Goal: Information Seeking & Learning: Check status

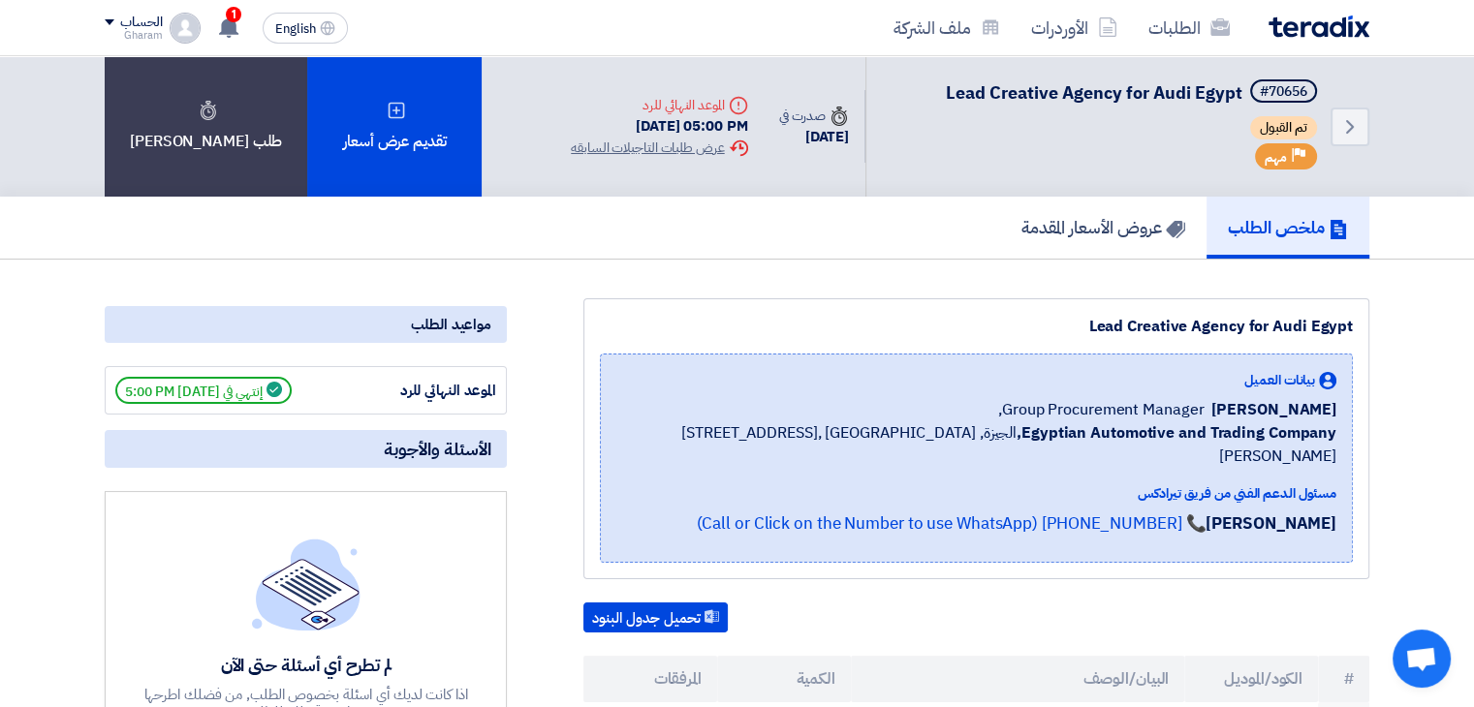
click at [630, 251] on div "ملخص الطلب عروض الأسعار المقدمة" at bounding box center [737, 228] width 1265 height 62
click at [216, 31] on div "1 تم نشر طلب عروض أسعار جديد - شاهد التفاصيل 4 hours ago تم نشر طلب عروض أسعار …" at bounding box center [227, 28] width 39 height 39
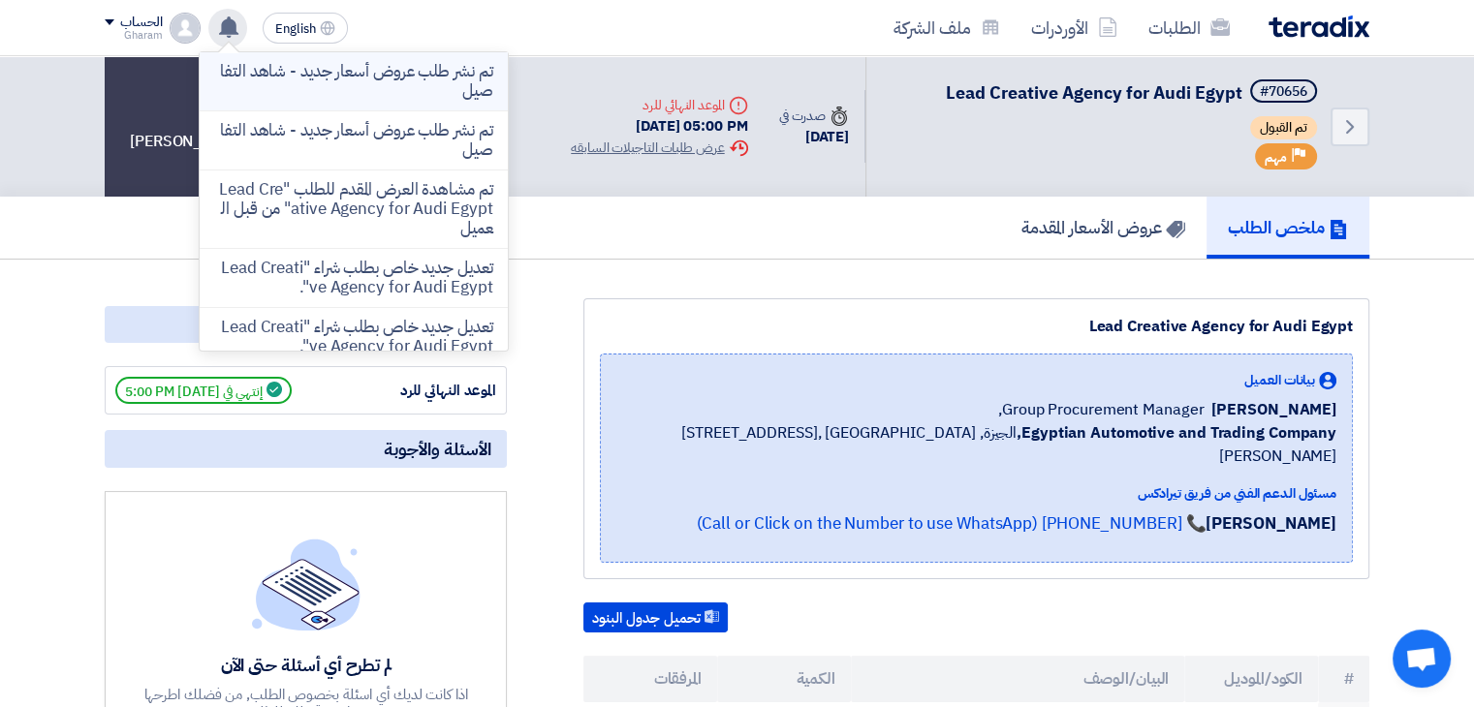
click at [395, 73] on p "تم نشر طلب عروض أسعار جديد - شاهد التفاصيل" at bounding box center [353, 81] width 277 height 39
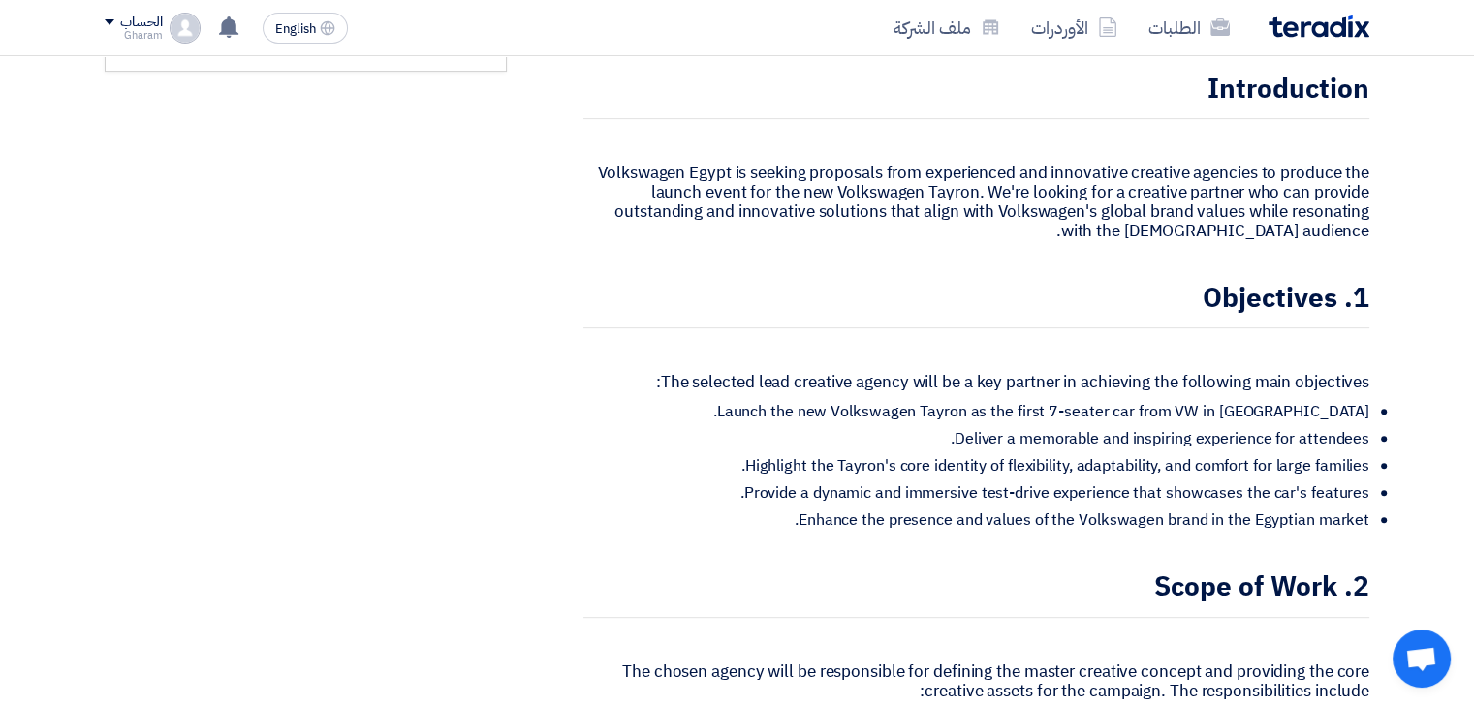
click at [1322, 34] on img at bounding box center [1319, 27] width 101 height 22
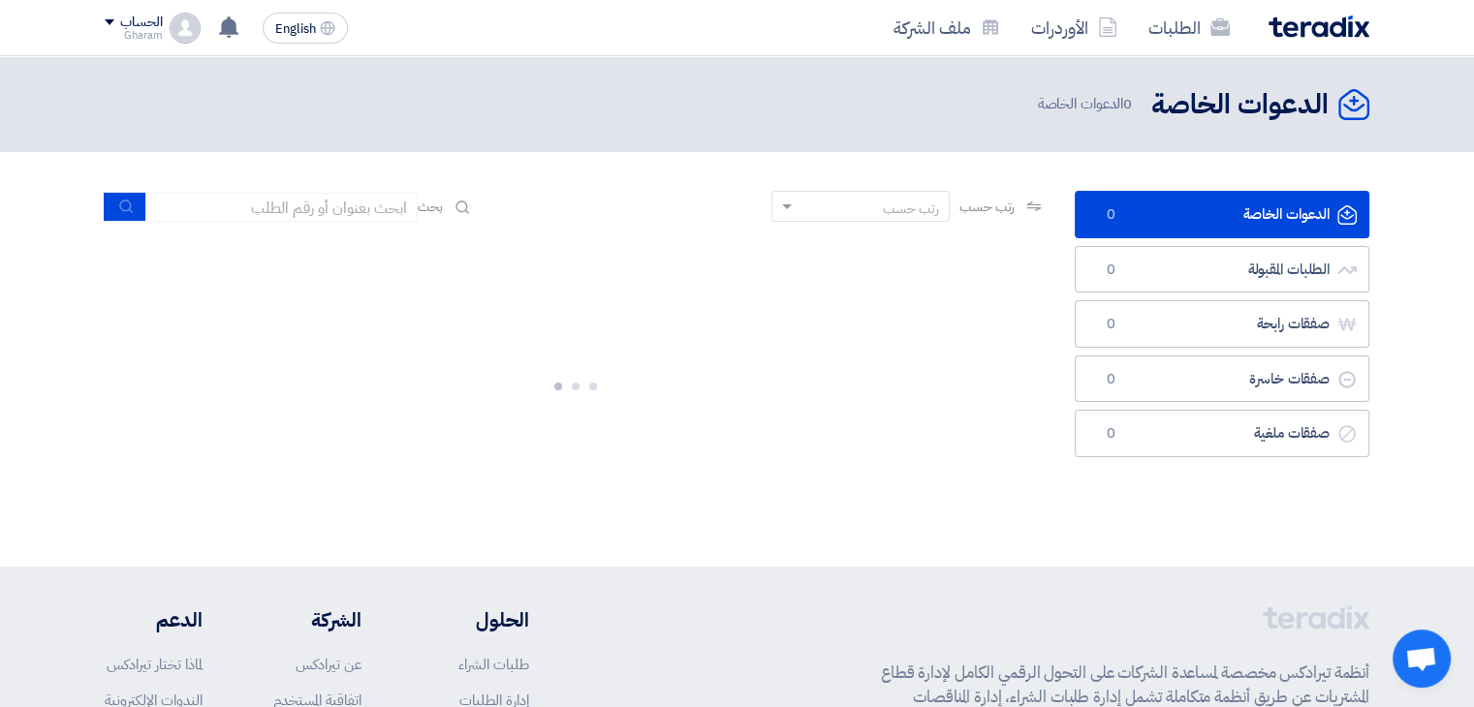
click at [1320, 27] on img at bounding box center [1319, 27] width 101 height 22
click at [1307, 28] on img at bounding box center [1319, 27] width 101 height 22
